Goal: Download file/media: Download file/media

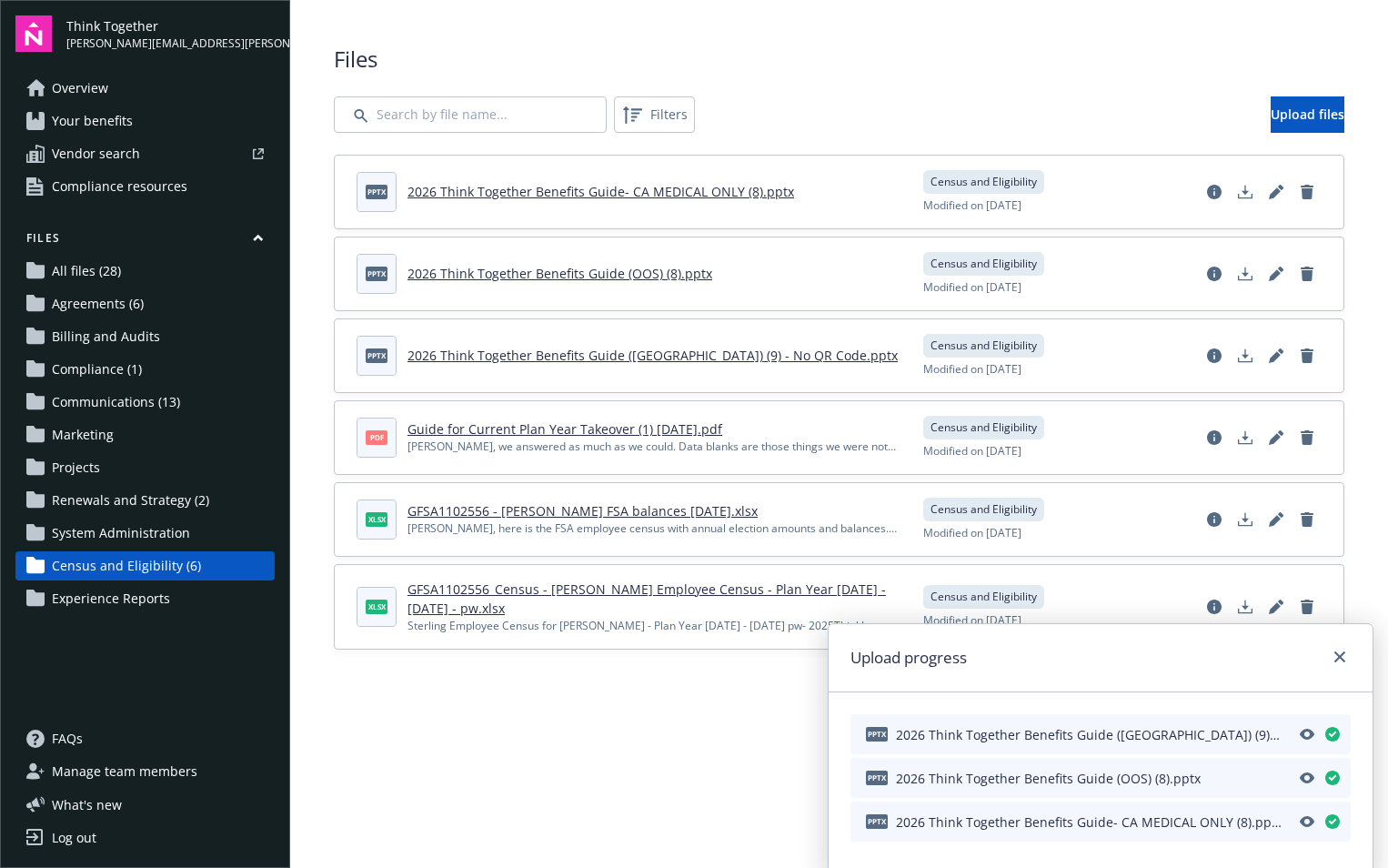
click at [871, 85] on div "Files Filters Upload files pptx 2026 Think Together Benefits Guide- CA MEDICAL …" at bounding box center [839, 346] width 1011 height 606
click at [508, 202] on header "pptx 2026 Think Together Benefits Guide- CA MEDICAL ONLY (8).pptx" at bounding box center [629, 192] width 545 height 40
click at [508, 194] on link "2026 Think Together Benefits Guide- CA MEDICAL ONLY (8).pptx" at bounding box center [600, 192] width 386 height 17
click at [485, 190] on link "2026 Think Together Benefits Guide- CA MEDICAL ONLY (8).pptx" at bounding box center [600, 192] width 386 height 17
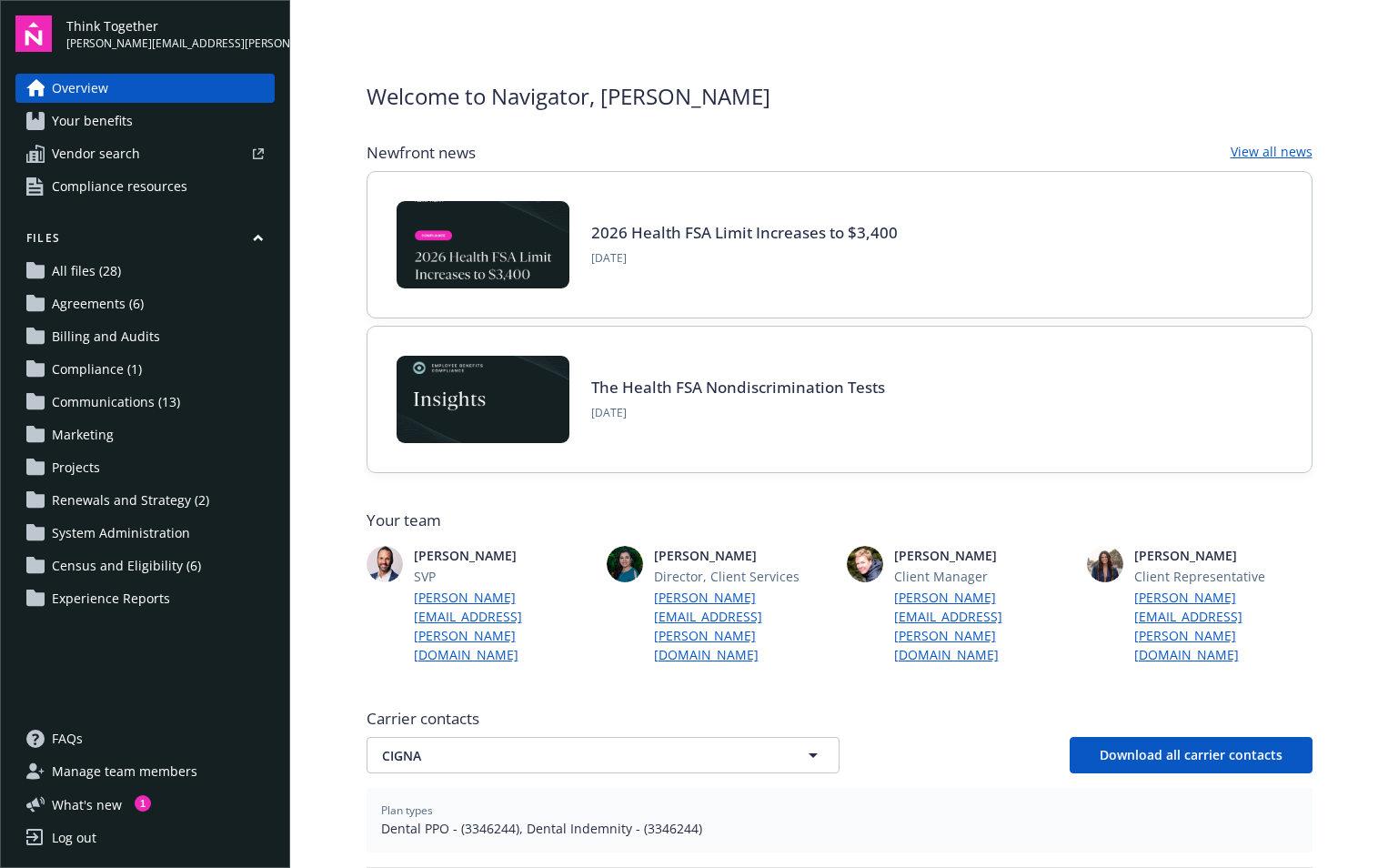
click at [83, 278] on span "All files (28)" at bounding box center [86, 271] width 70 height 29
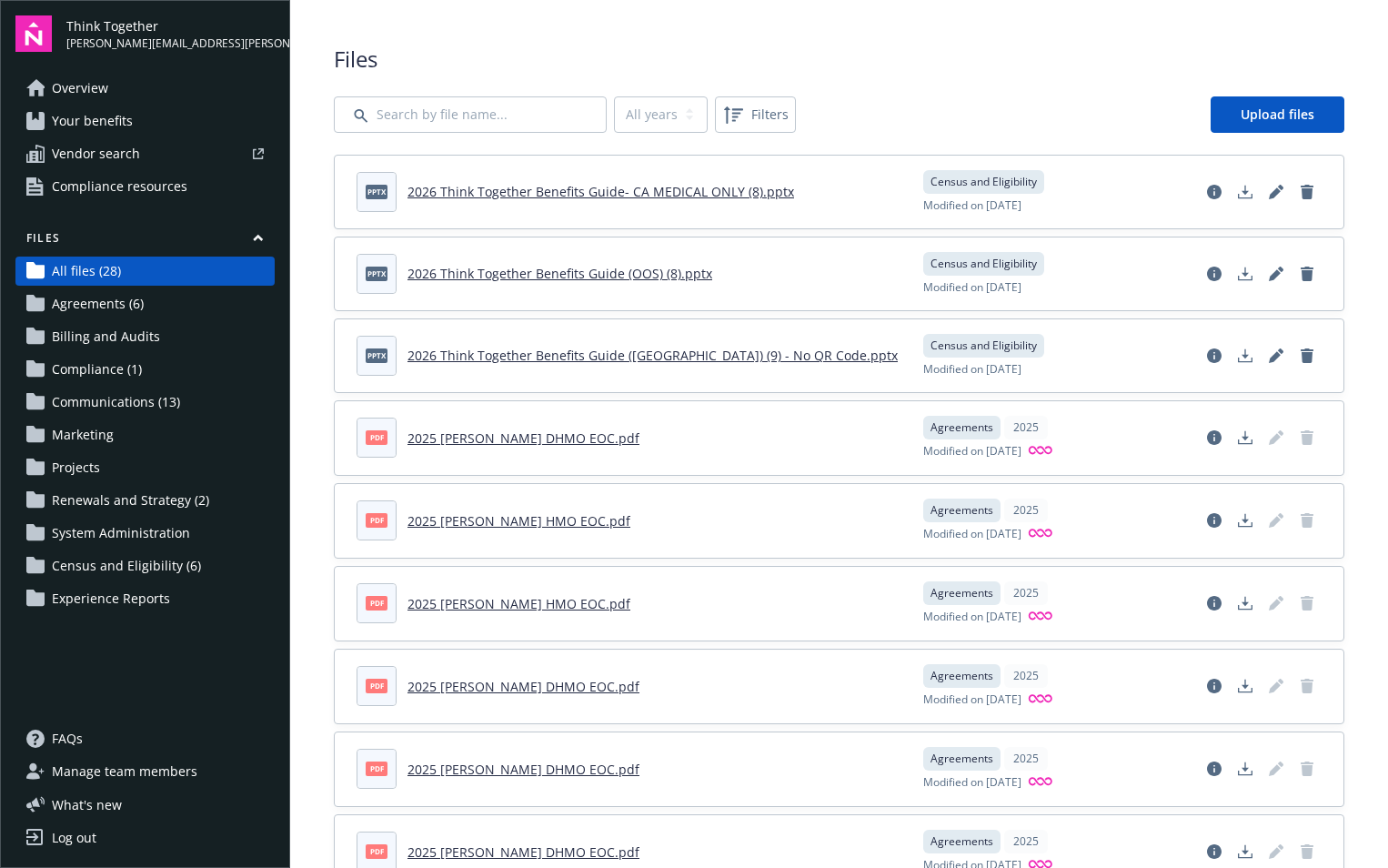
click at [500, 186] on link "2026 Think Together Benefits Guide- CA MEDICAL ONLY (8).pptx" at bounding box center [600, 192] width 386 height 17
click at [1239, 195] on icon "Download document" at bounding box center [1245, 192] width 14 height 14
click at [1239, 279] on icon "Download document" at bounding box center [1245, 277] width 14 height 5
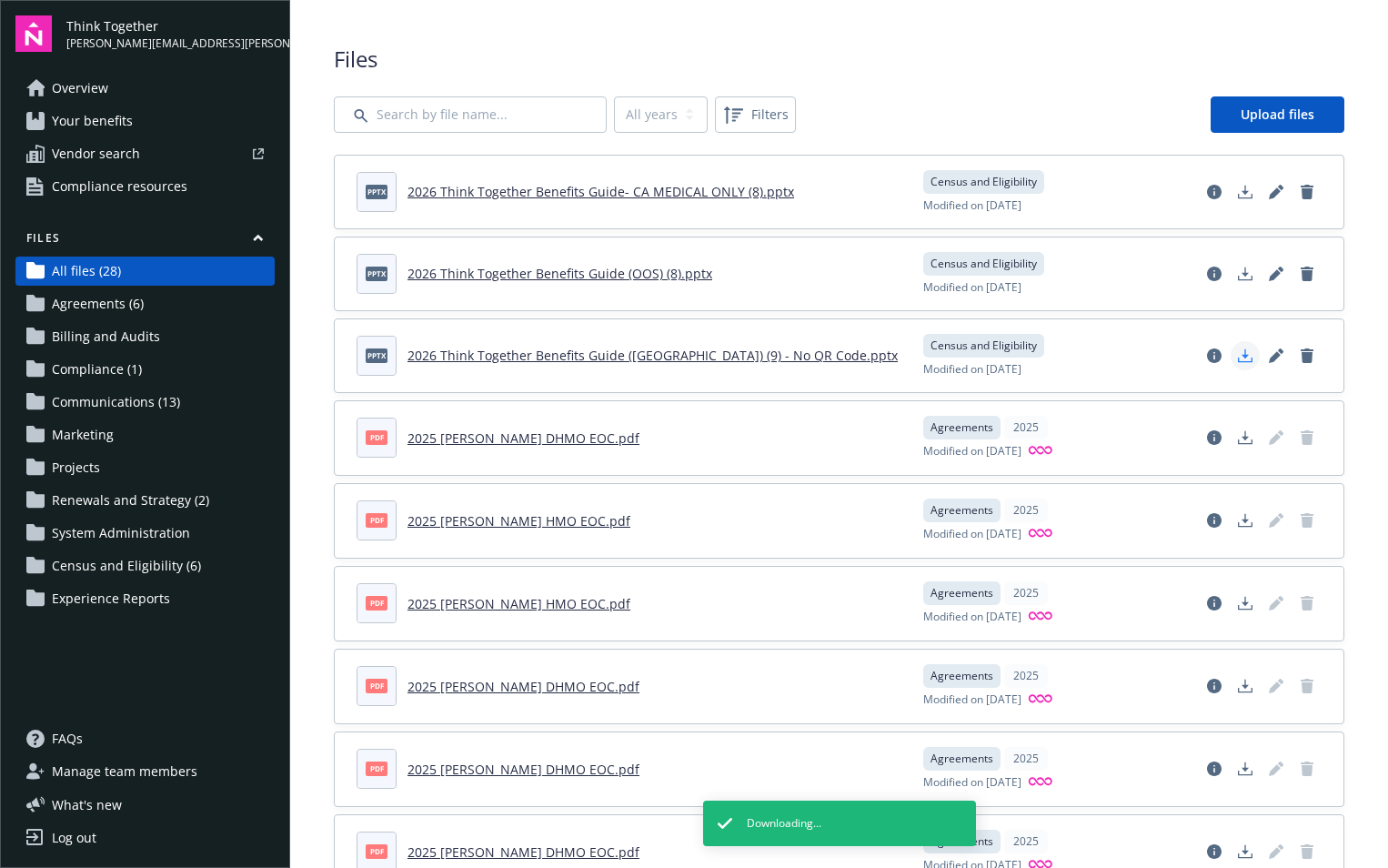
click at [1241, 356] on polygon "Download document" at bounding box center [1245, 353] width 8 height 10
